Goal: Use online tool/utility: Utilize a website feature to perform a specific function

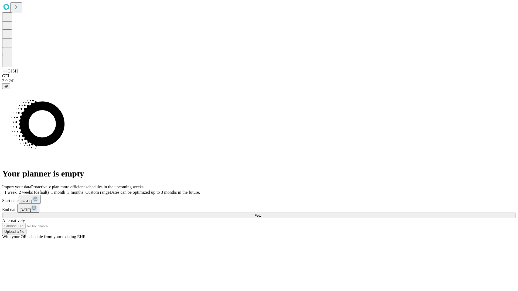
click at [263, 214] on span "Fetch" at bounding box center [258, 216] width 9 height 4
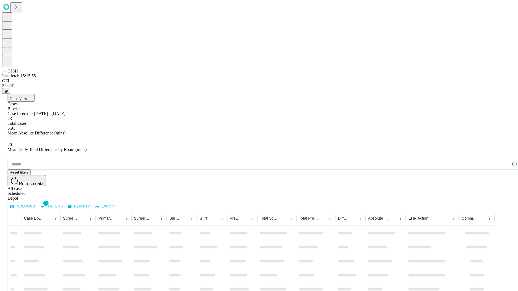
click at [27, 97] on span "Table View" at bounding box center [18, 99] width 17 height 4
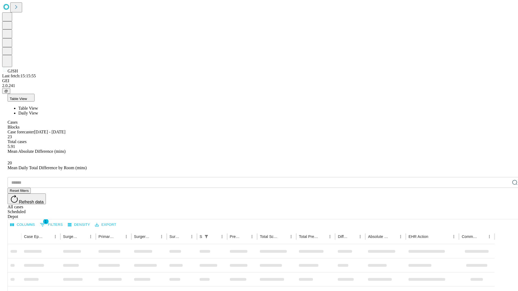
click at [38, 111] on span "Daily View" at bounding box center [28, 113] width 20 height 5
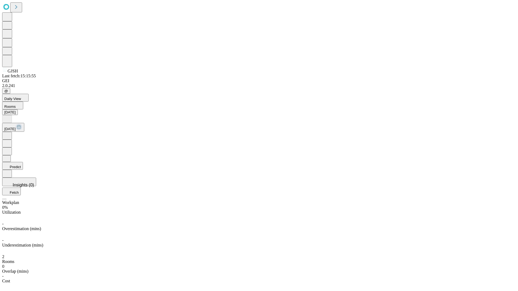
click at [23, 162] on button "Predict" at bounding box center [12, 166] width 21 height 8
